Goal: Information Seeking & Learning: Learn about a topic

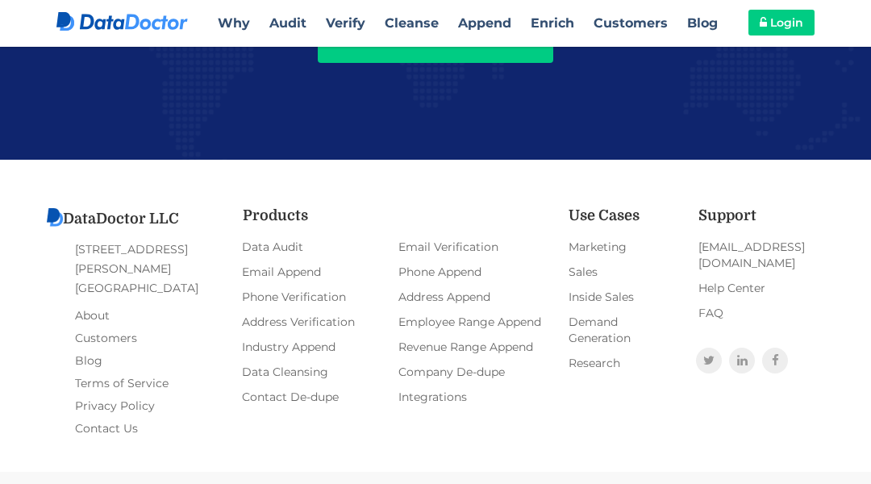
scroll to position [3628, 0]
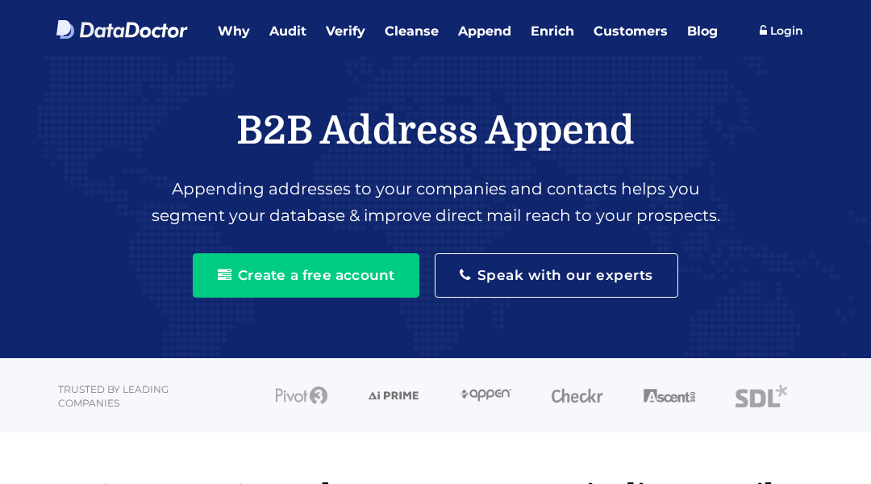
scroll to position [2499, 0]
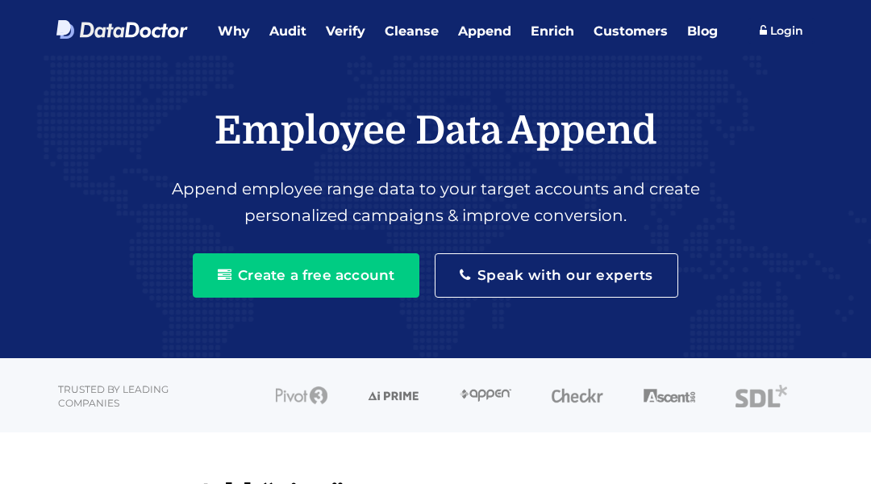
scroll to position [2519, 0]
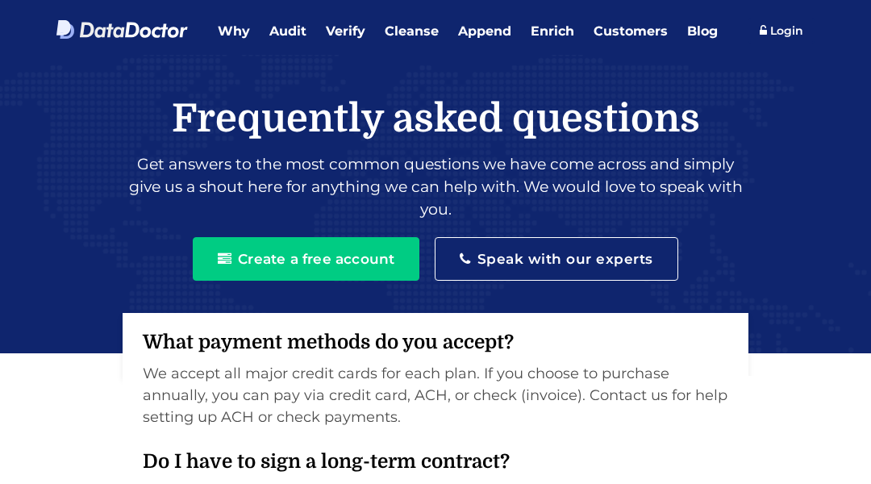
scroll to position [1629, 0]
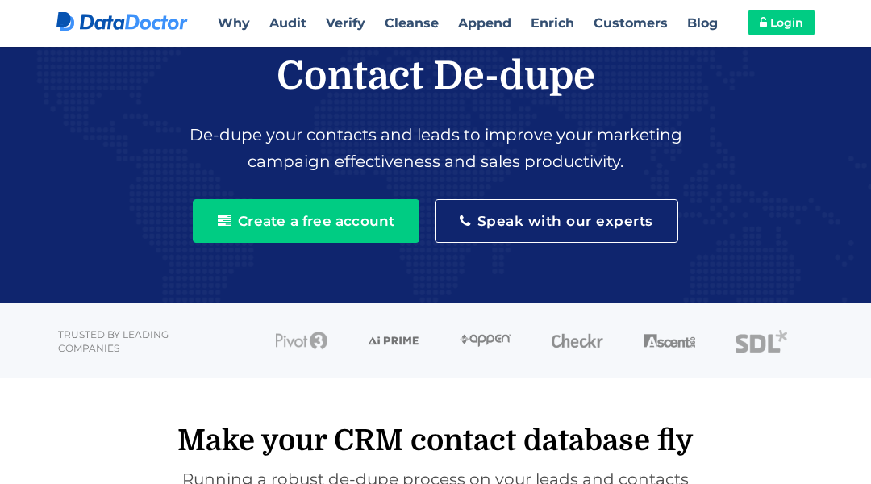
scroll to position [2472, 0]
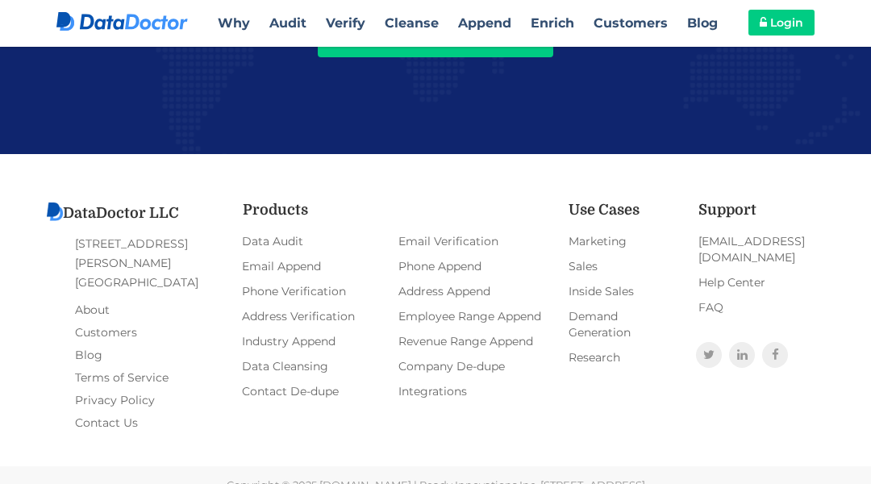
scroll to position [3126, 0]
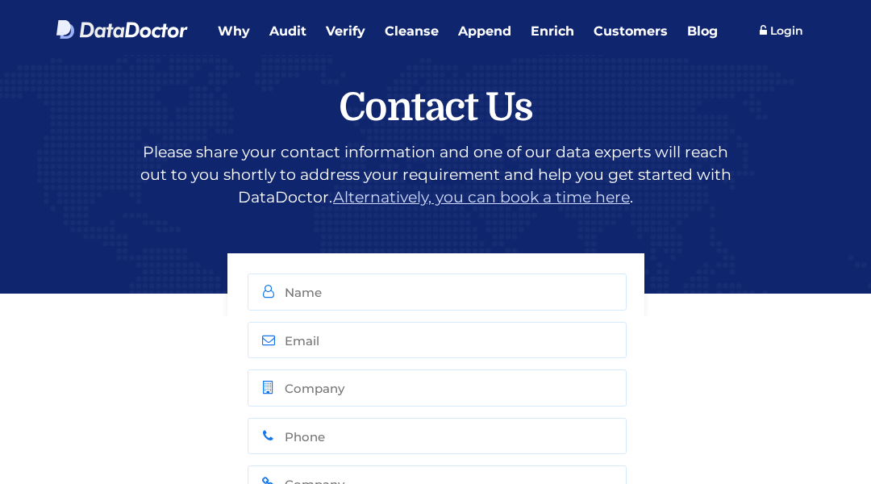
scroll to position [987, 0]
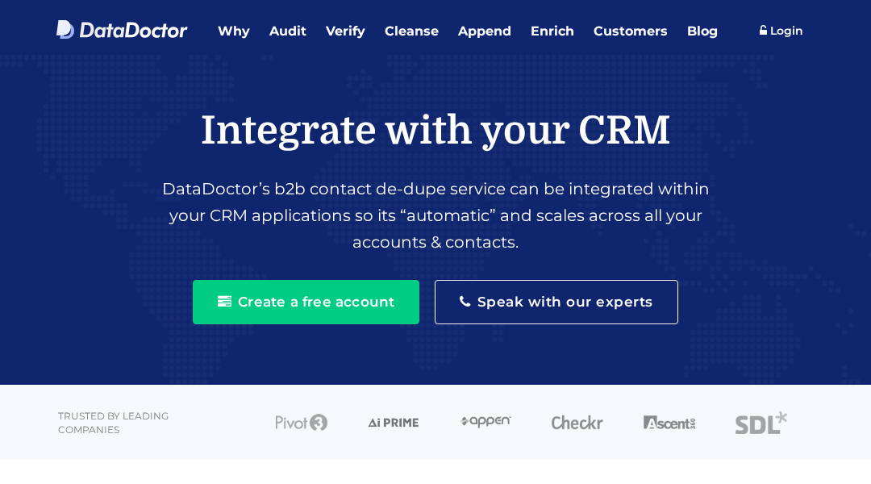
scroll to position [2361, 0]
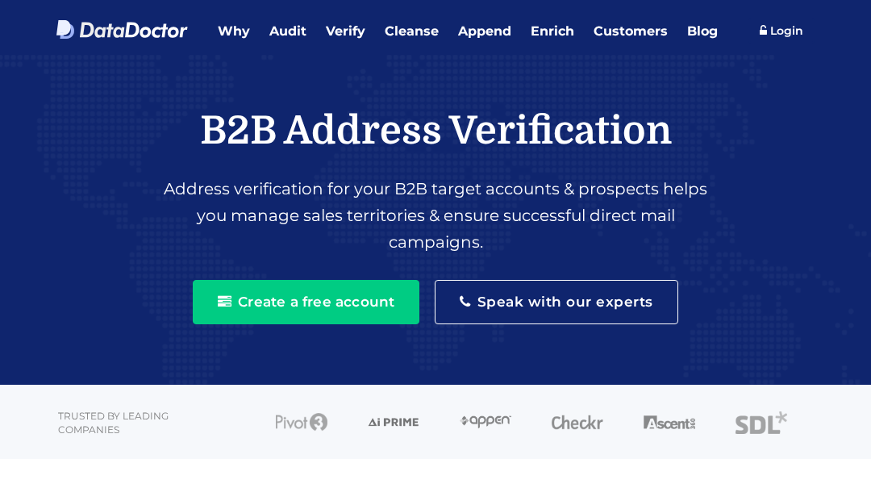
scroll to position [2472, 0]
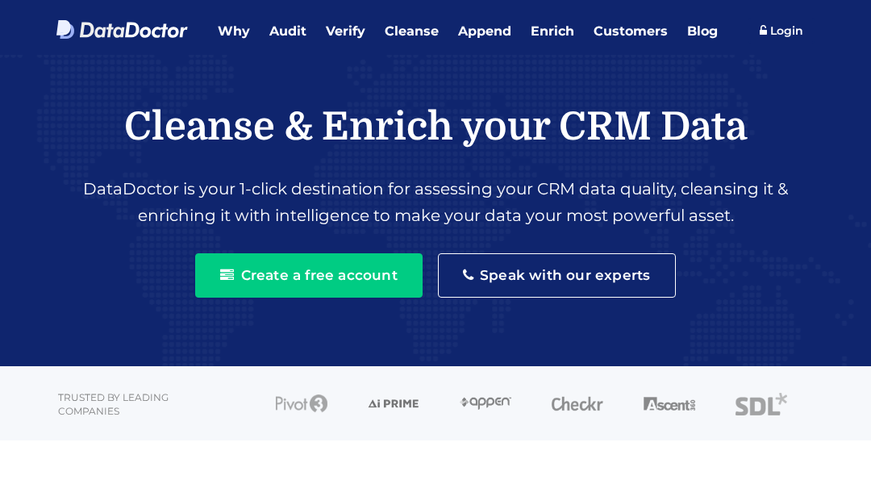
scroll to position [3629, 0]
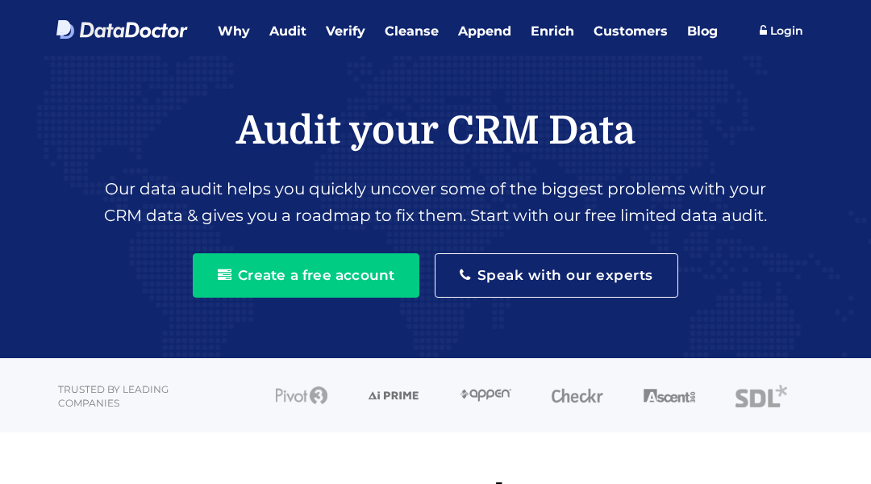
scroll to position [2499, 0]
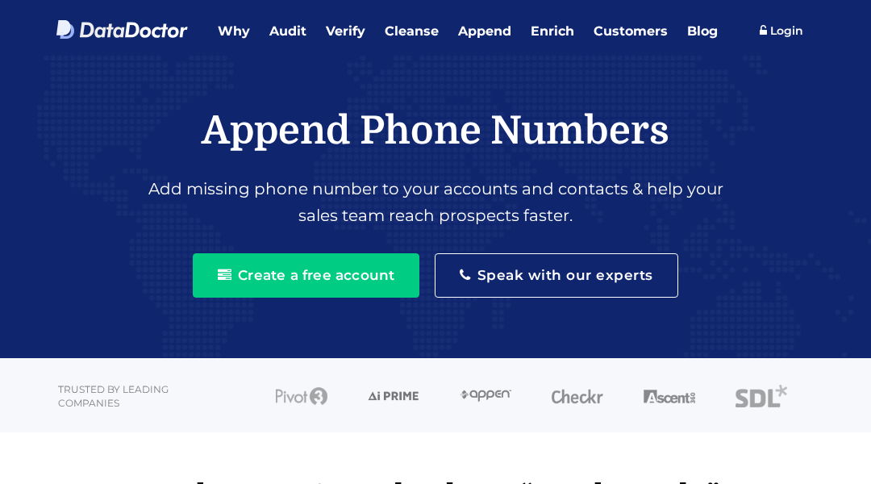
scroll to position [2519, 0]
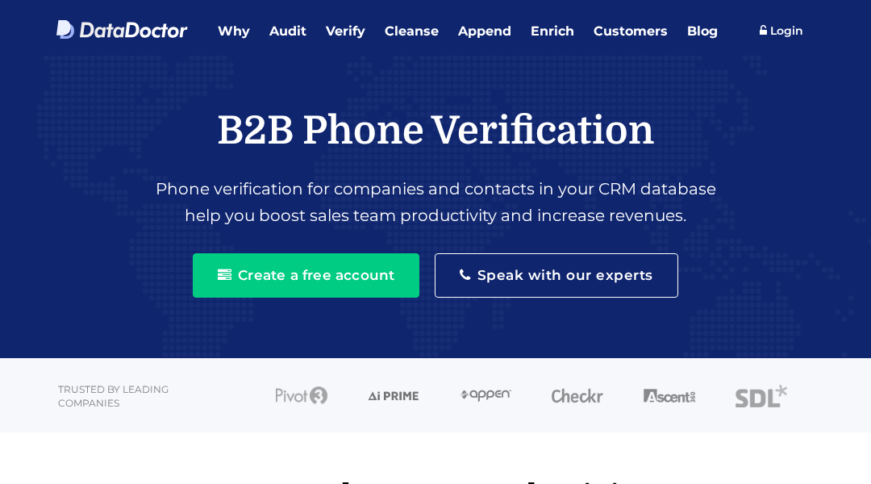
scroll to position [2499, 0]
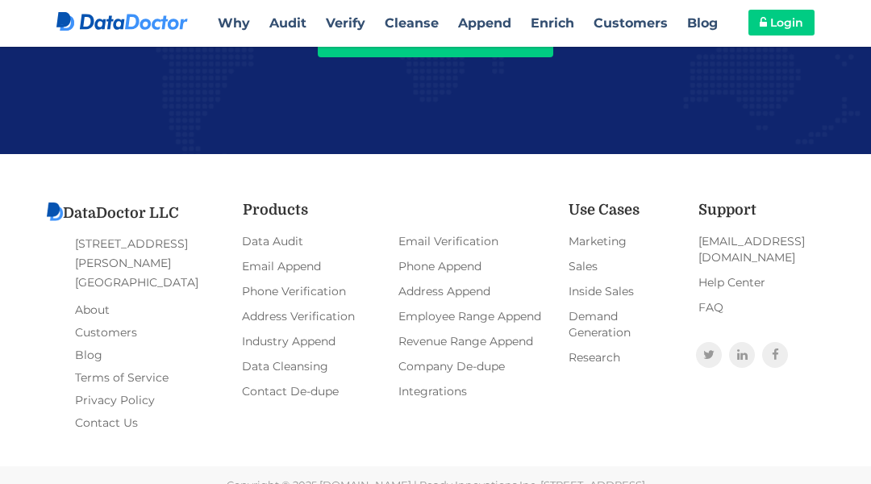
scroll to position [2499, 0]
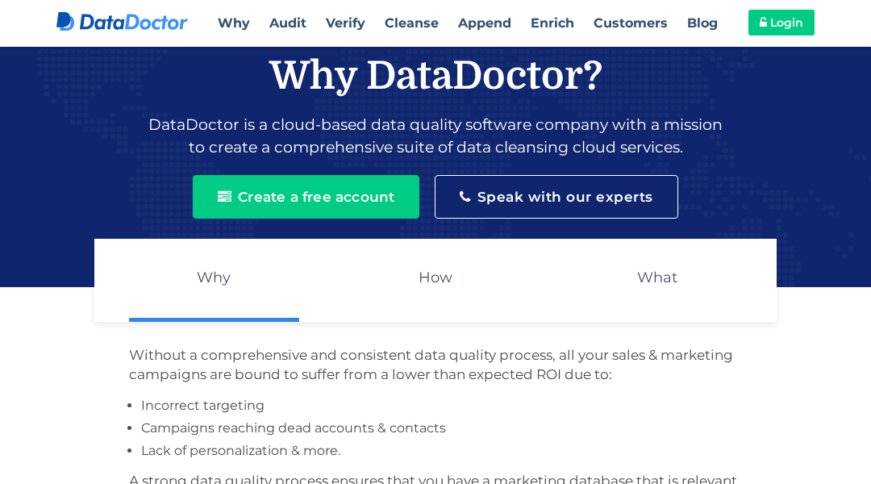
scroll to position [881, 0]
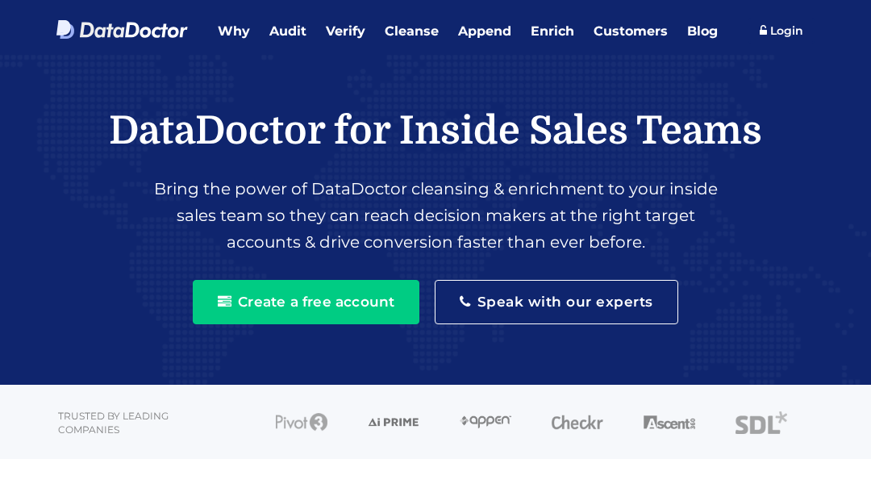
scroll to position [3126, 0]
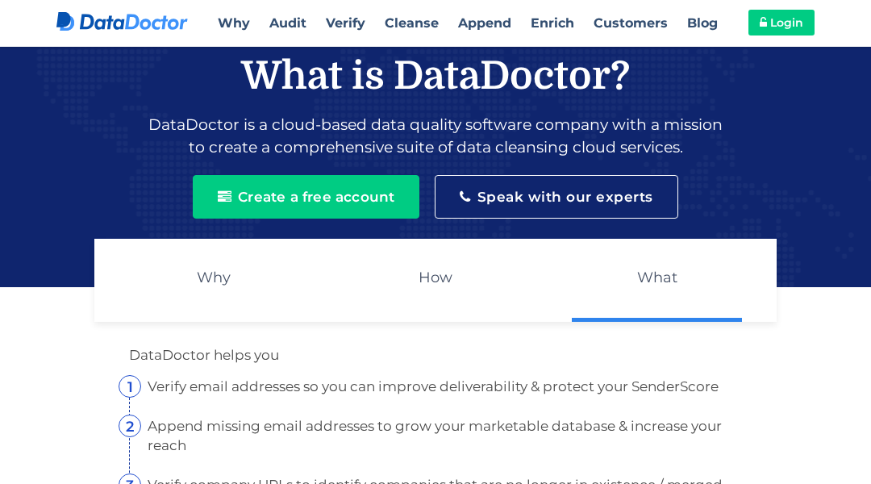
scroll to position [1093, 0]
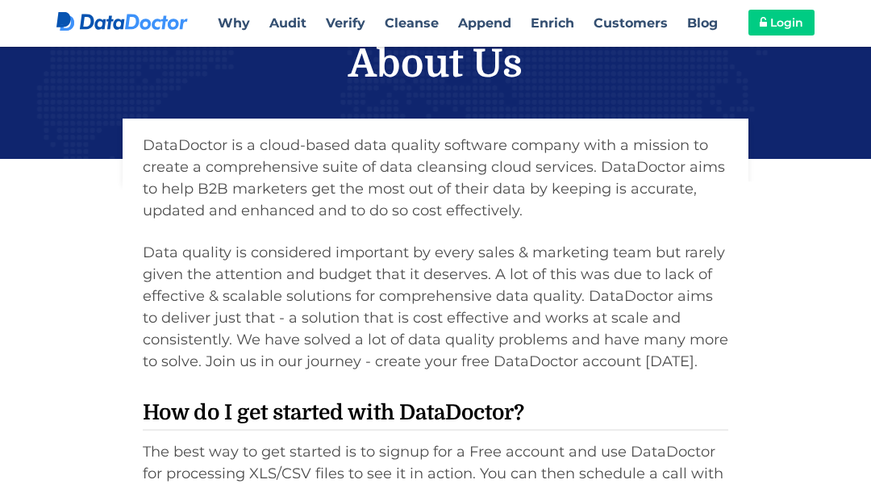
scroll to position [944, 0]
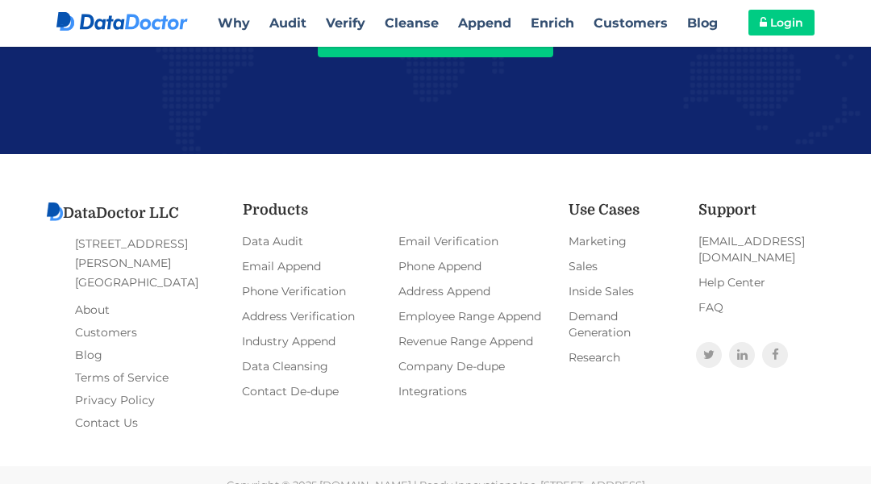
scroll to position [2474, 0]
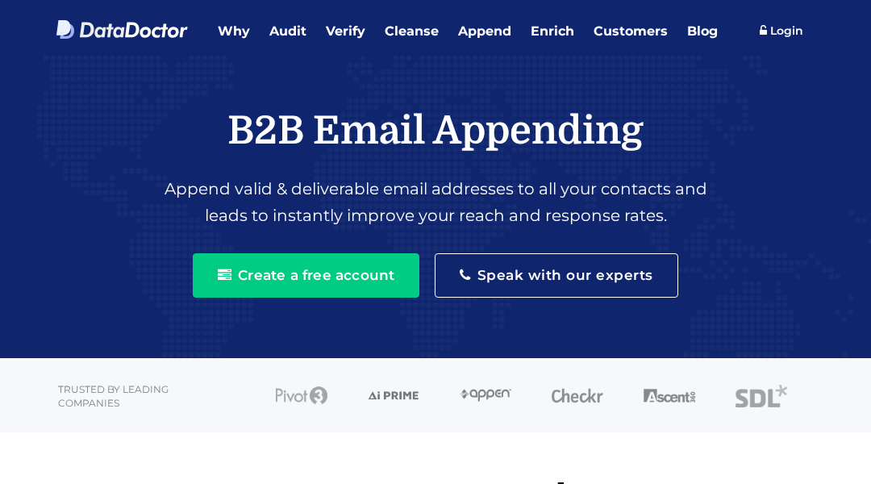
scroll to position [2519, 0]
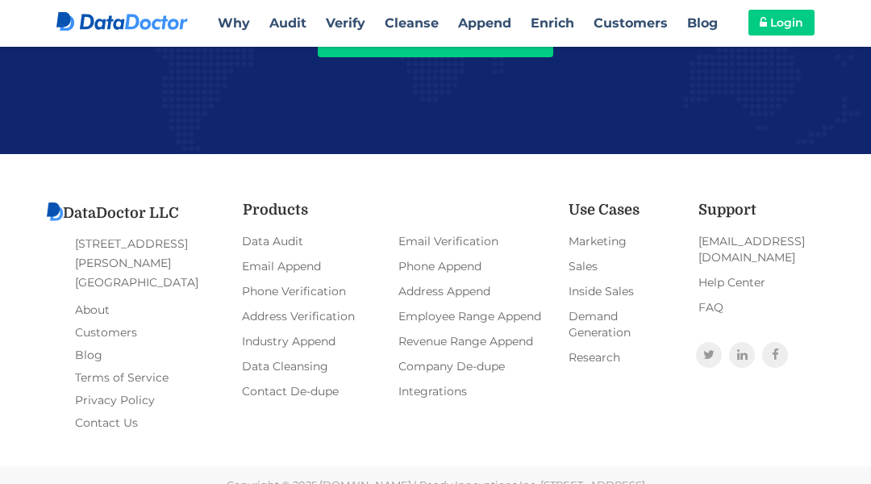
scroll to position [2454, 0]
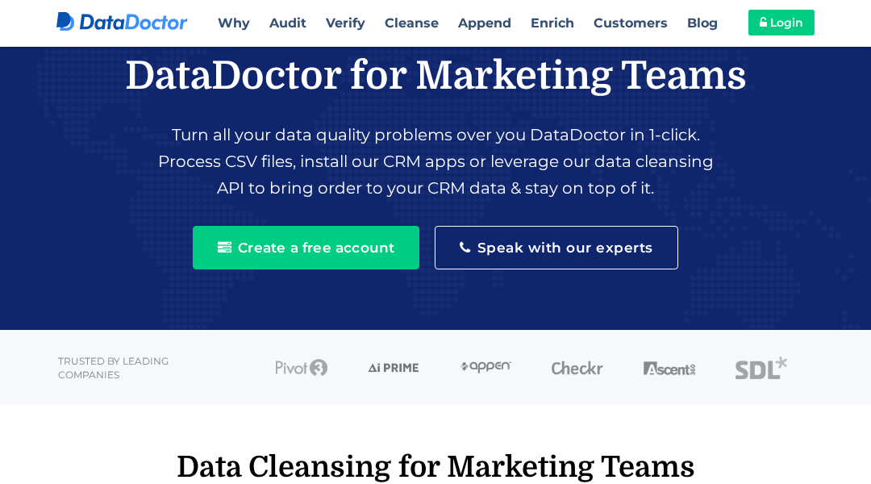
scroll to position [3126, 0]
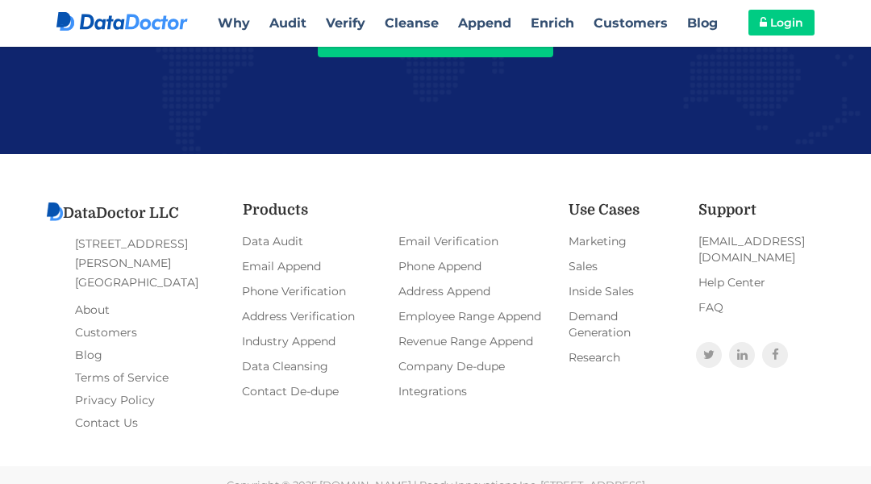
scroll to position [3126, 0]
